Goal: Information Seeking & Learning: Learn about a topic

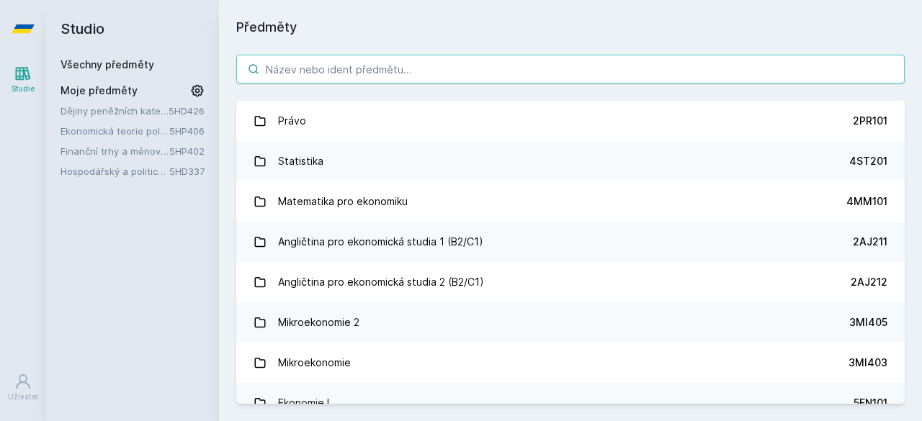
click at [534, 79] on input "search" at bounding box center [570, 69] width 669 height 29
paste input "5HD337"
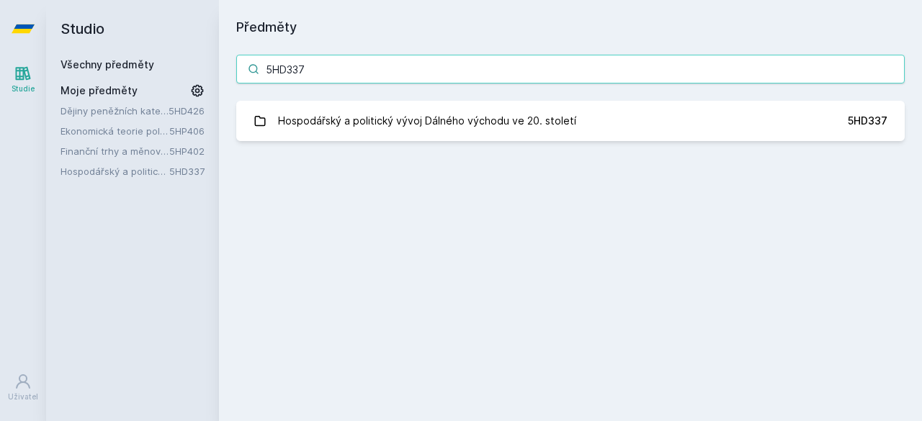
type input "5HD337"
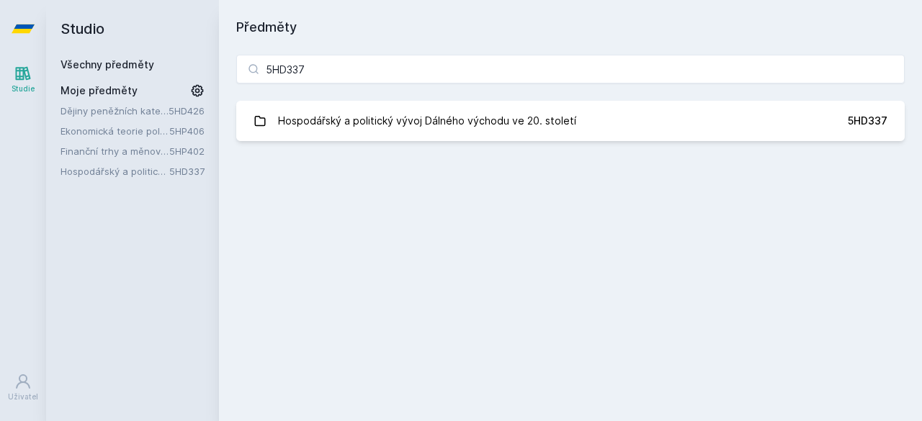
click at [444, 141] on div "5HD337 Hospodářský a politický vývoj Dálného východu ve 20. století 5HD337 [GEO…" at bounding box center [570, 97] width 703 height 121
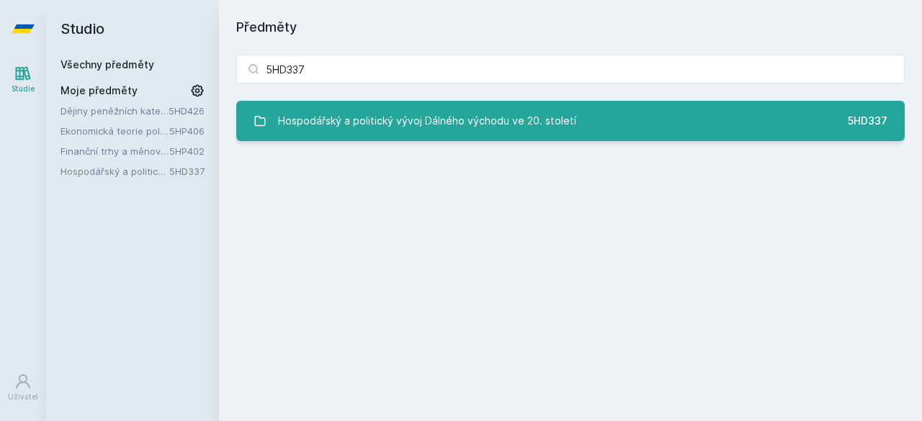
click at [444, 140] on link "Hospodářský a politický vývoj Dálného východu ve 20. století 5HD337" at bounding box center [570, 121] width 669 height 40
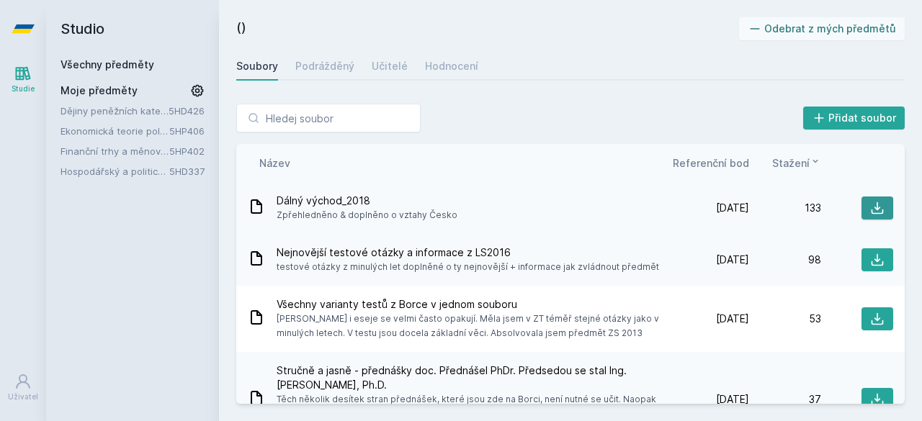
click at [870, 202] on icon at bounding box center [877, 208] width 14 height 14
click at [872, 205] on icon at bounding box center [878, 208] width 12 height 12
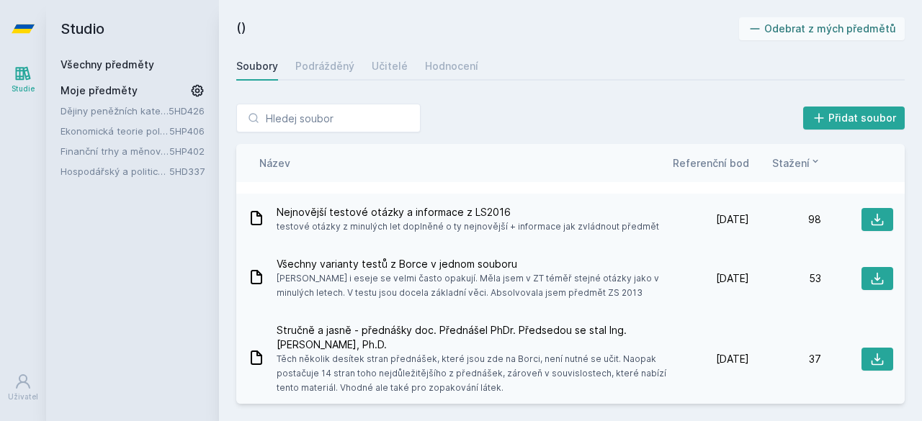
scroll to position [72, 0]
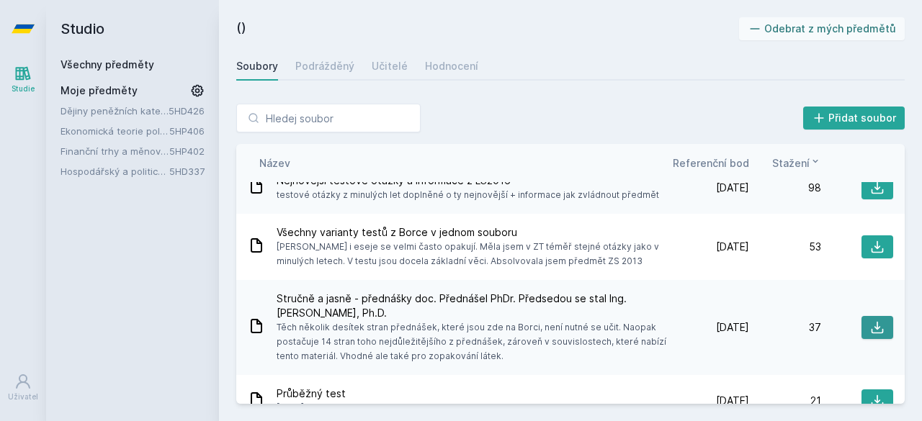
click at [870, 331] on icon at bounding box center [877, 328] width 14 height 14
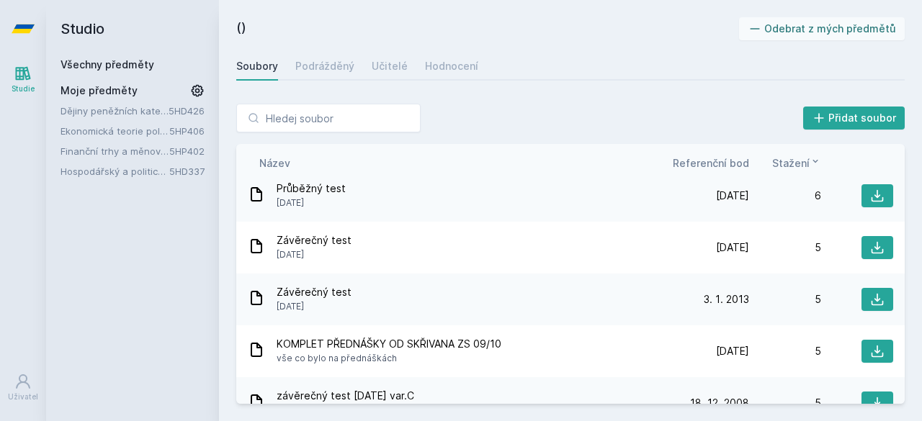
scroll to position [720, 0]
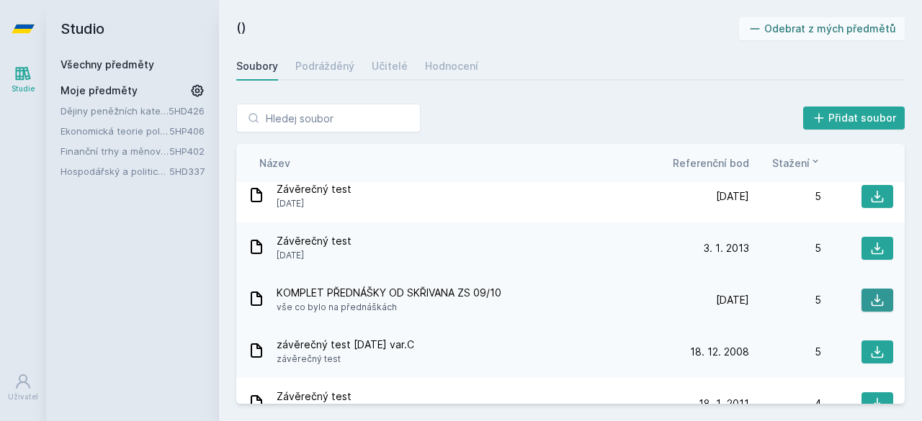
click at [871, 291] on button at bounding box center [878, 300] width 32 height 23
drag, startPoint x: 333, startPoint y: 99, endPoint x: 333, endPoint y: 110, distance: 10.1
click at [333, 99] on div "Přidat soubor Řazení: Název Datum Stažení Název Referenční bod Stažení Dálný vý…" at bounding box center [570, 253] width 703 height 335
click at [334, 113] on input "search" at bounding box center [328, 118] width 184 height 29
paste input "5HD426"
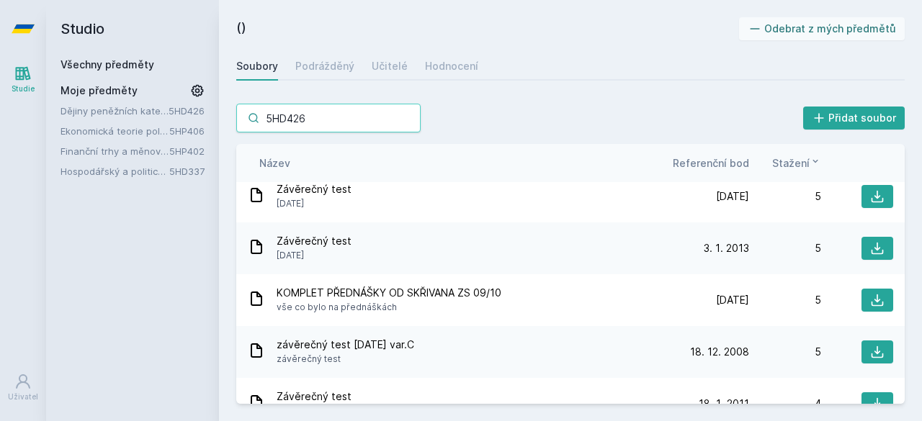
type input "5HD426"
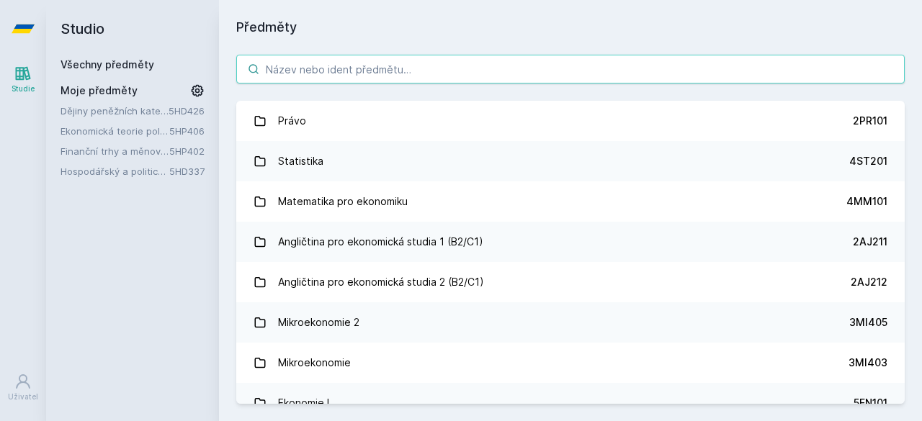
click at [265, 68] on input "search" at bounding box center [570, 69] width 669 height 29
paste input "5HD426"
type input "5HD426"
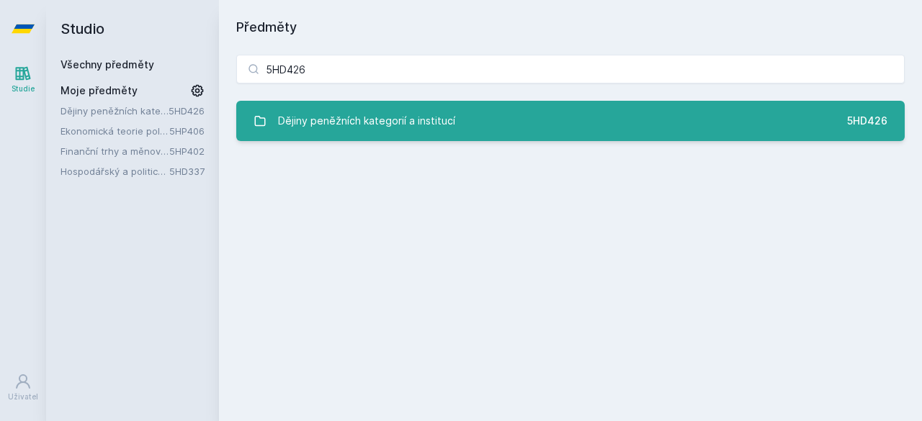
click at [392, 124] on font "Dějiny peněžních kategorií a institucí" at bounding box center [366, 121] width 177 height 12
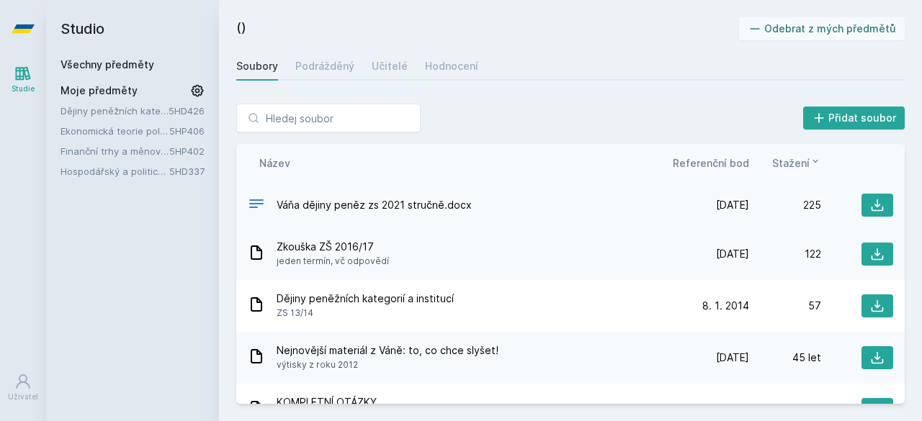
click at [876, 217] on div "Váňa dějiny peněz zs 2021 stručně.docx [DATE] [DATE] 225" at bounding box center [570, 205] width 669 height 46
click at [873, 202] on icon at bounding box center [877, 205] width 14 height 14
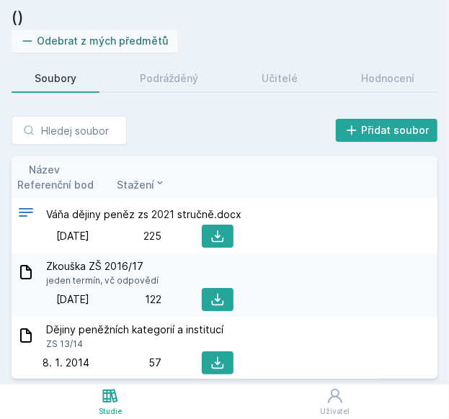
click at [130, 4] on div "() Odebrat z mých předmětů [GEOGRAPHIC_DATA] Podrážděný Učitelé Hodnocení Přida…" at bounding box center [224, 192] width 449 height 385
click at [218, 302] on icon at bounding box center [218, 300] width 12 height 12
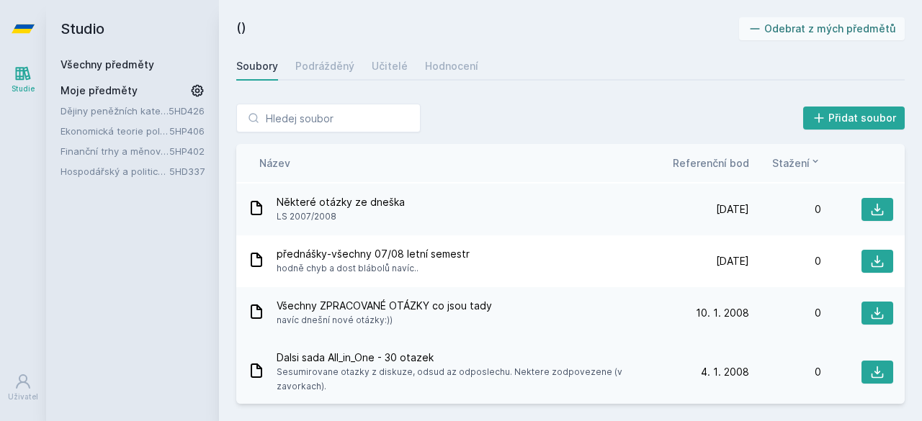
scroll to position [908, 0]
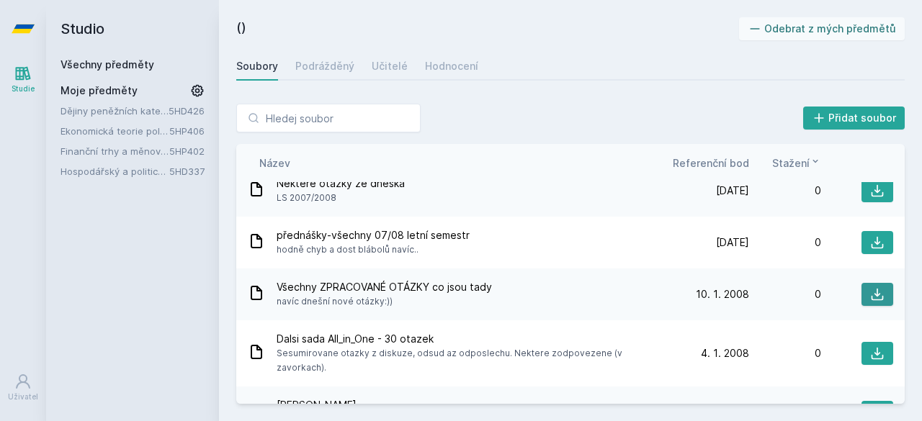
click at [872, 299] on icon at bounding box center [878, 295] width 12 height 12
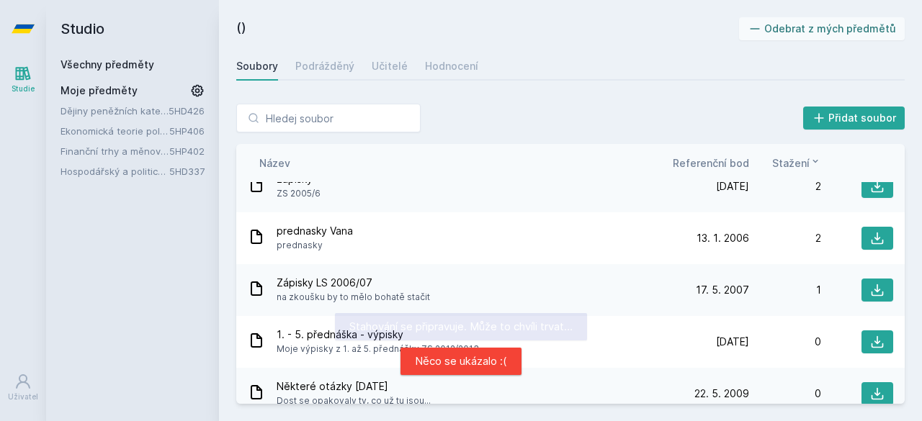
scroll to position [620, 0]
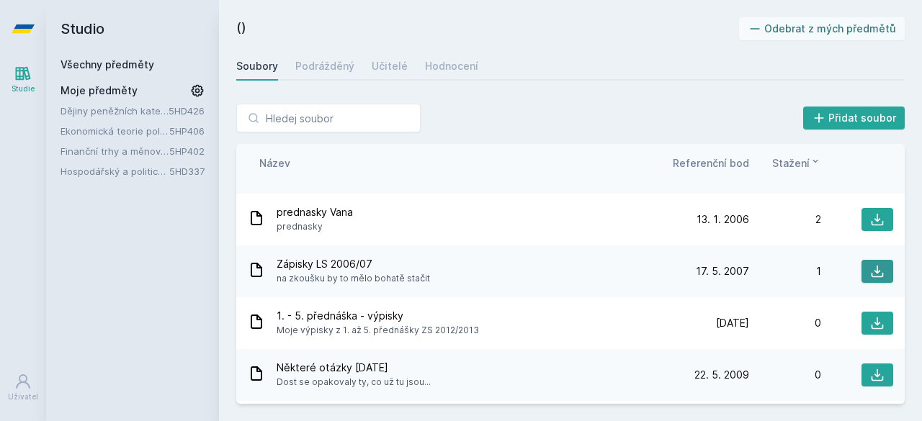
click at [870, 266] on icon at bounding box center [877, 271] width 14 height 14
click at [870, 264] on icon at bounding box center [877, 271] width 14 height 14
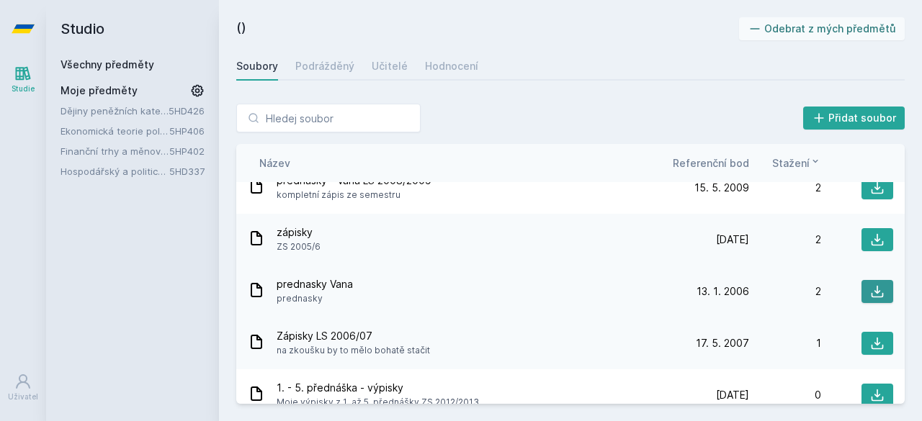
click at [870, 295] on icon at bounding box center [877, 292] width 14 height 14
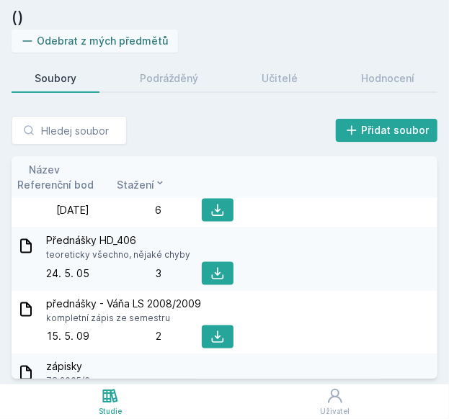
click at [127, 95] on div "() Odebrat z mých předmětů [GEOGRAPHIC_DATA] Podrážděný Učitelé Hodnocení Přida…" at bounding box center [225, 192] width 426 height 373
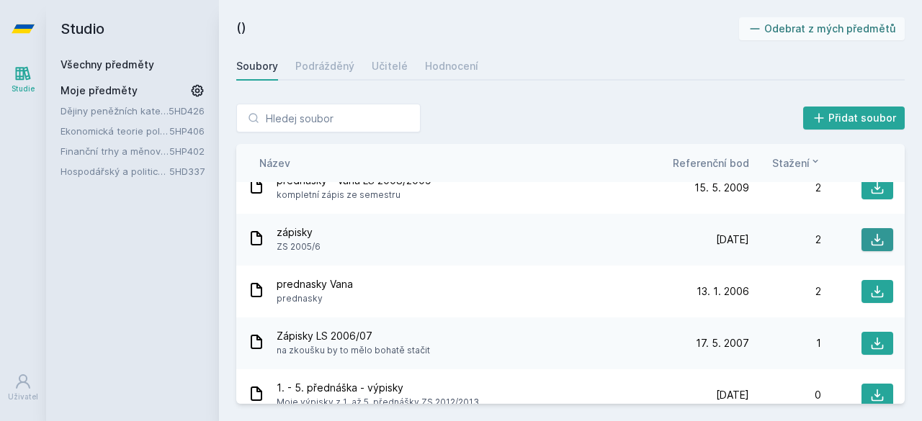
click at [870, 238] on icon at bounding box center [877, 240] width 14 height 14
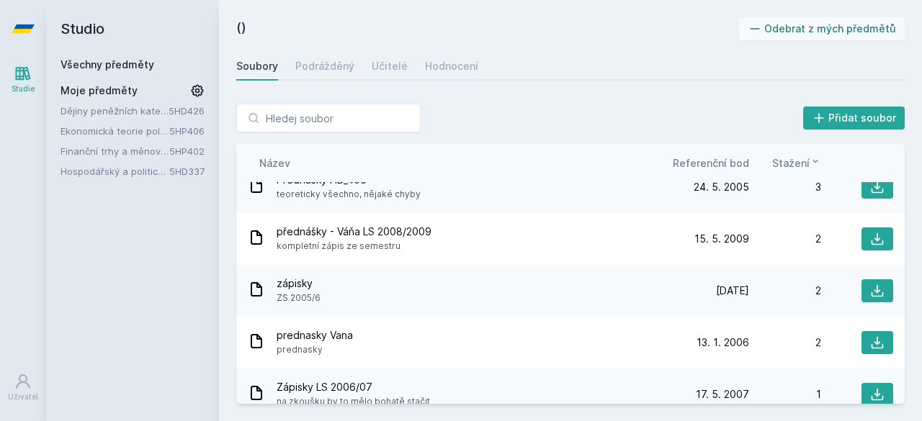
scroll to position [475, 0]
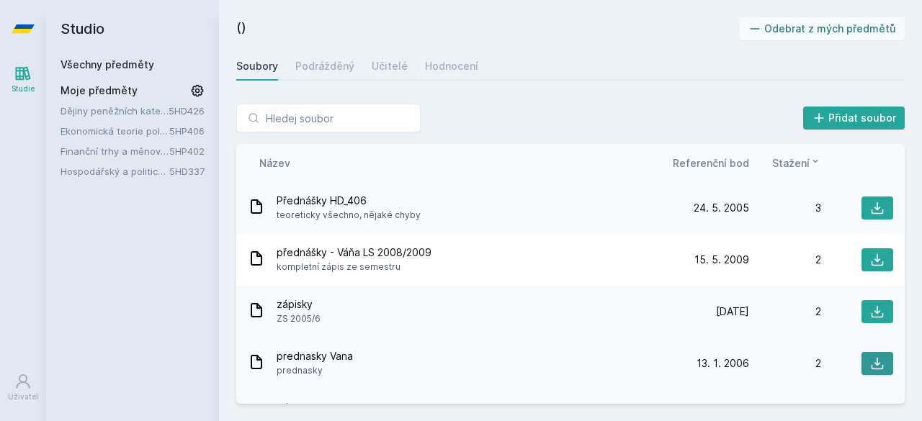
click at [870, 358] on icon at bounding box center [877, 364] width 14 height 14
click at [872, 264] on icon at bounding box center [878, 260] width 12 height 12
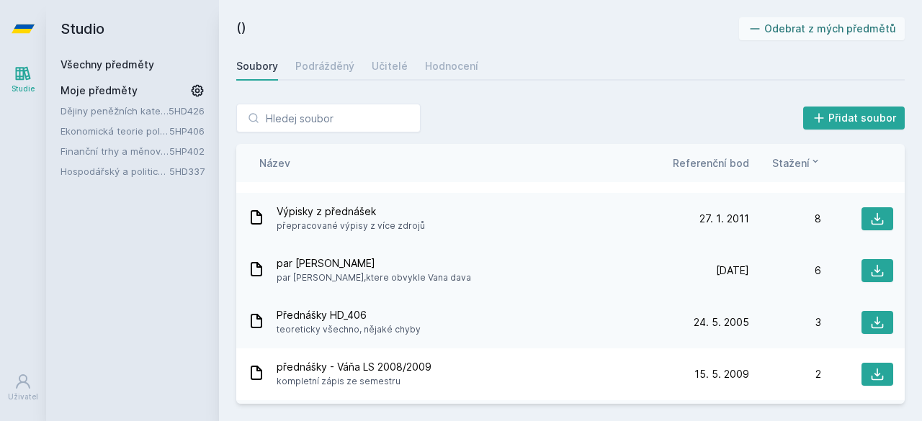
scroll to position [331, 0]
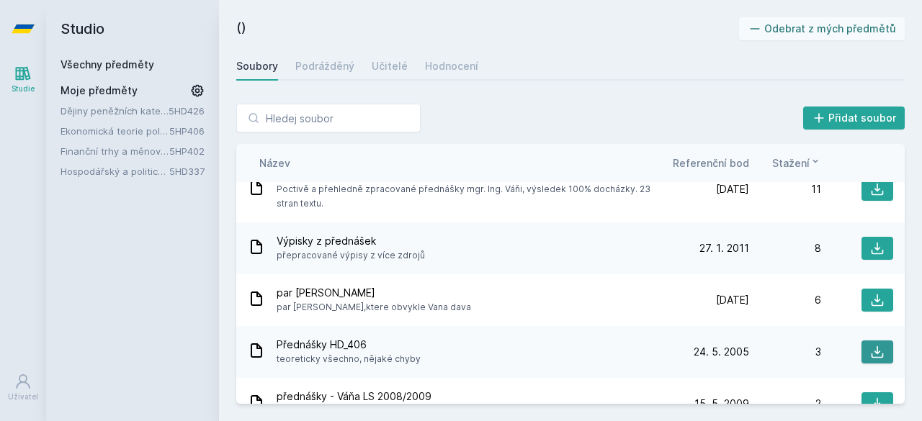
click at [879, 344] on button at bounding box center [878, 352] width 32 height 23
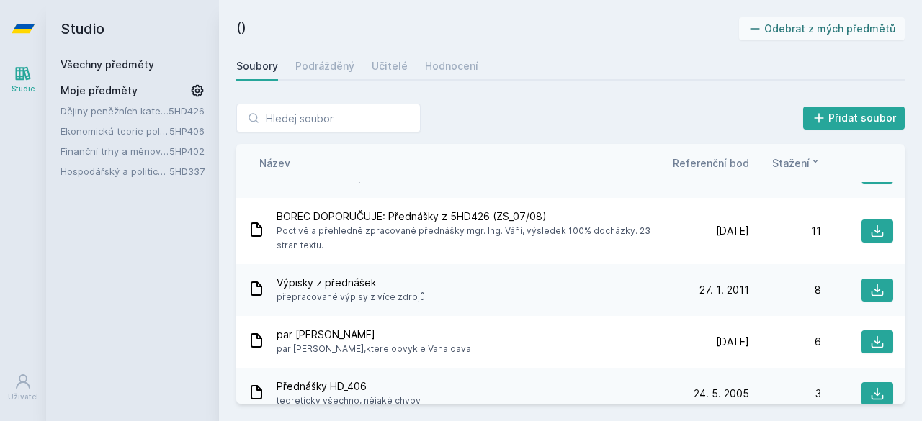
scroll to position [259, 0]
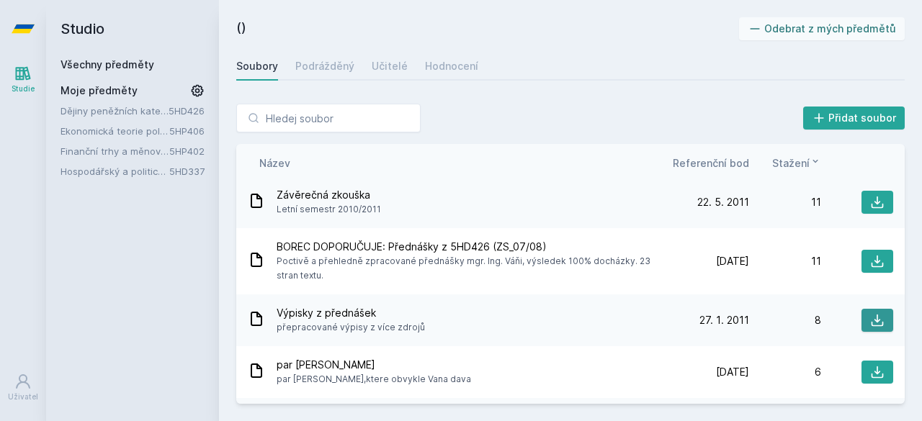
click at [870, 321] on icon at bounding box center [877, 320] width 14 height 14
click at [870, 257] on icon at bounding box center [877, 261] width 14 height 14
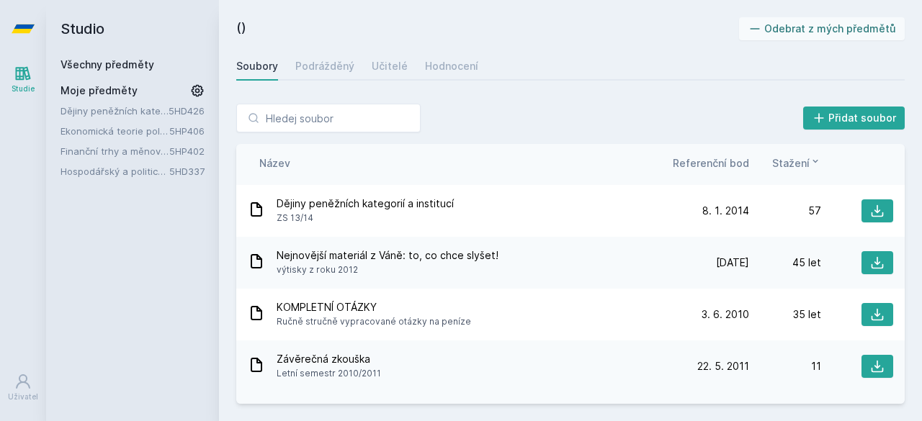
scroll to position [115, 0]
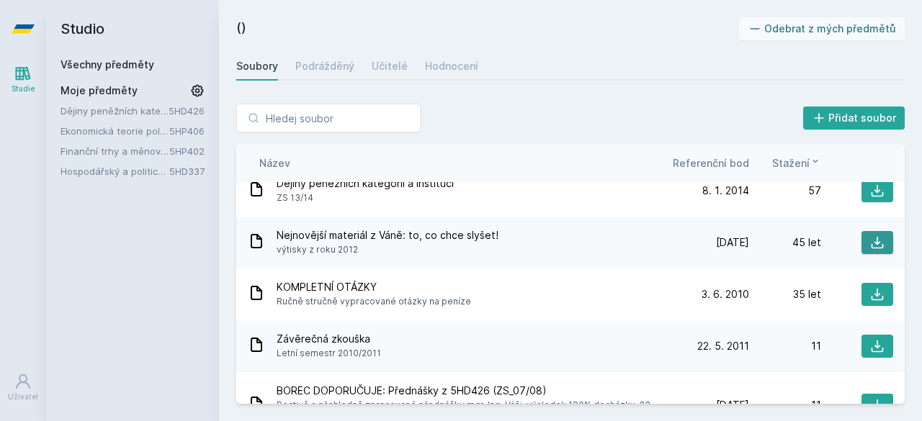
click at [870, 246] on icon at bounding box center [877, 243] width 14 height 14
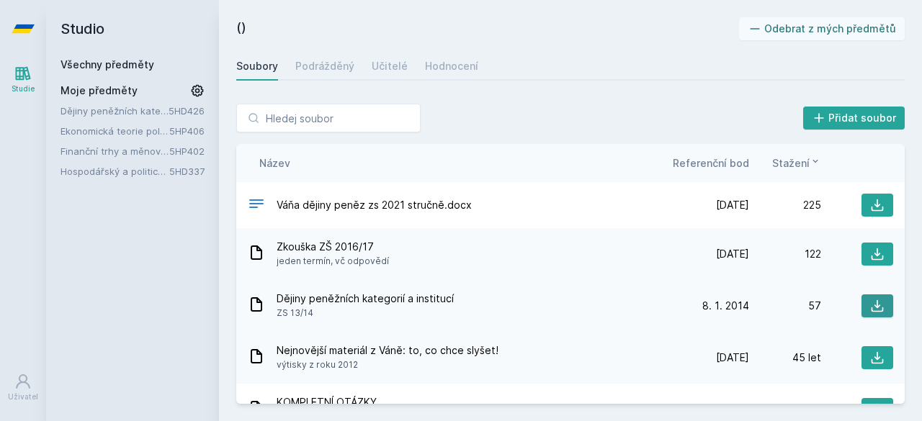
click at [875, 305] on icon at bounding box center [877, 306] width 14 height 14
click at [875, 255] on icon at bounding box center [877, 254] width 14 height 14
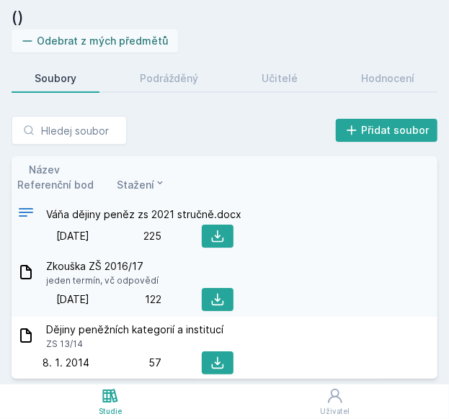
click at [63, 220] on font "Váňa dějiny peněz zs 2021 stručně.docx" at bounding box center [143, 214] width 195 height 12
click at [439, 43] on div "() Odebrat z mých předmětů [GEOGRAPHIC_DATA] Podrážděný Učitelé Hodnocení Přida…" at bounding box center [224, 192] width 449 height 385
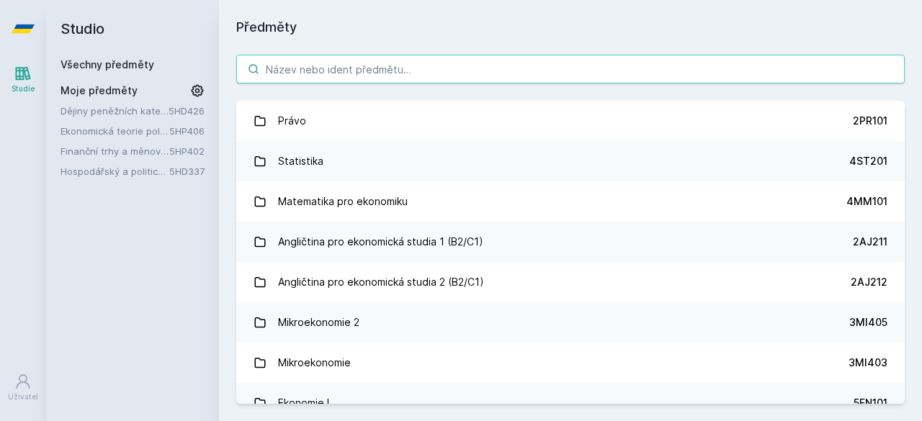
click at [494, 57] on div "Právo 2PR101 Statistika 4ST201 Matematika pro ekonomiku 4MM101 Angličtina pro e…" at bounding box center [570, 229] width 703 height 384
click at [488, 76] on input "search" at bounding box center [570, 69] width 669 height 29
paste input "5HD337"
type input "5HD337"
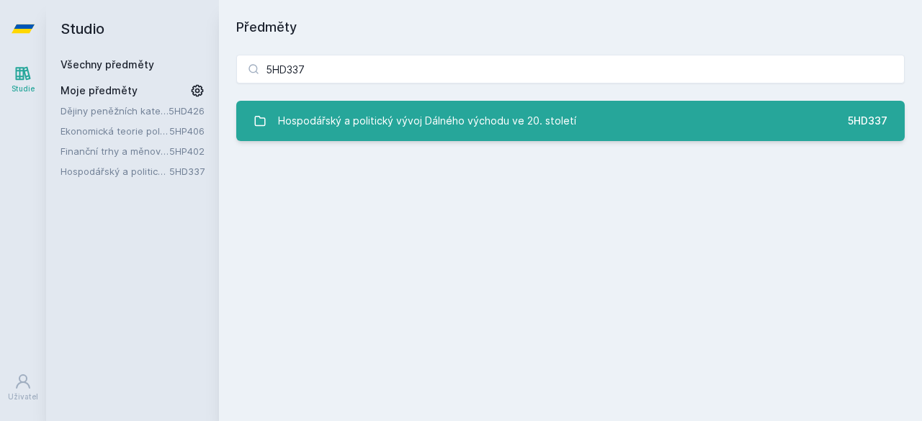
click at [487, 128] on div "Hospodářský a politický vývoj Dálného východu ve 20. století" at bounding box center [427, 121] width 298 height 29
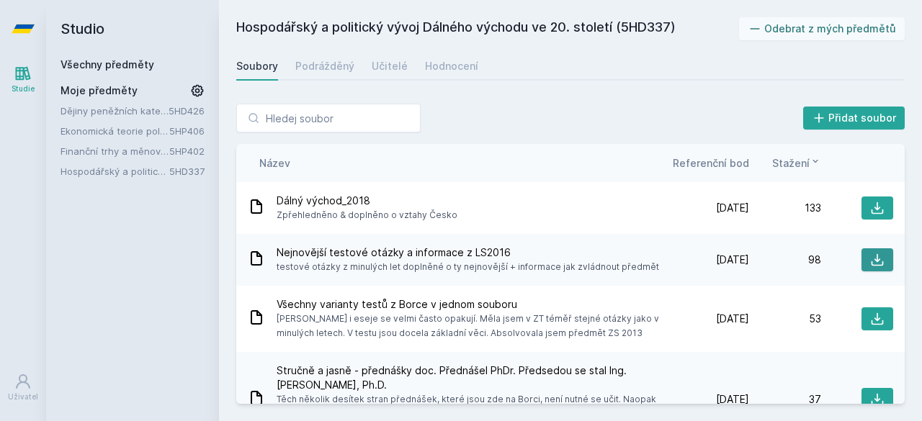
click at [862, 262] on button at bounding box center [878, 260] width 32 height 23
